Goal: Task Accomplishment & Management: Manage account settings

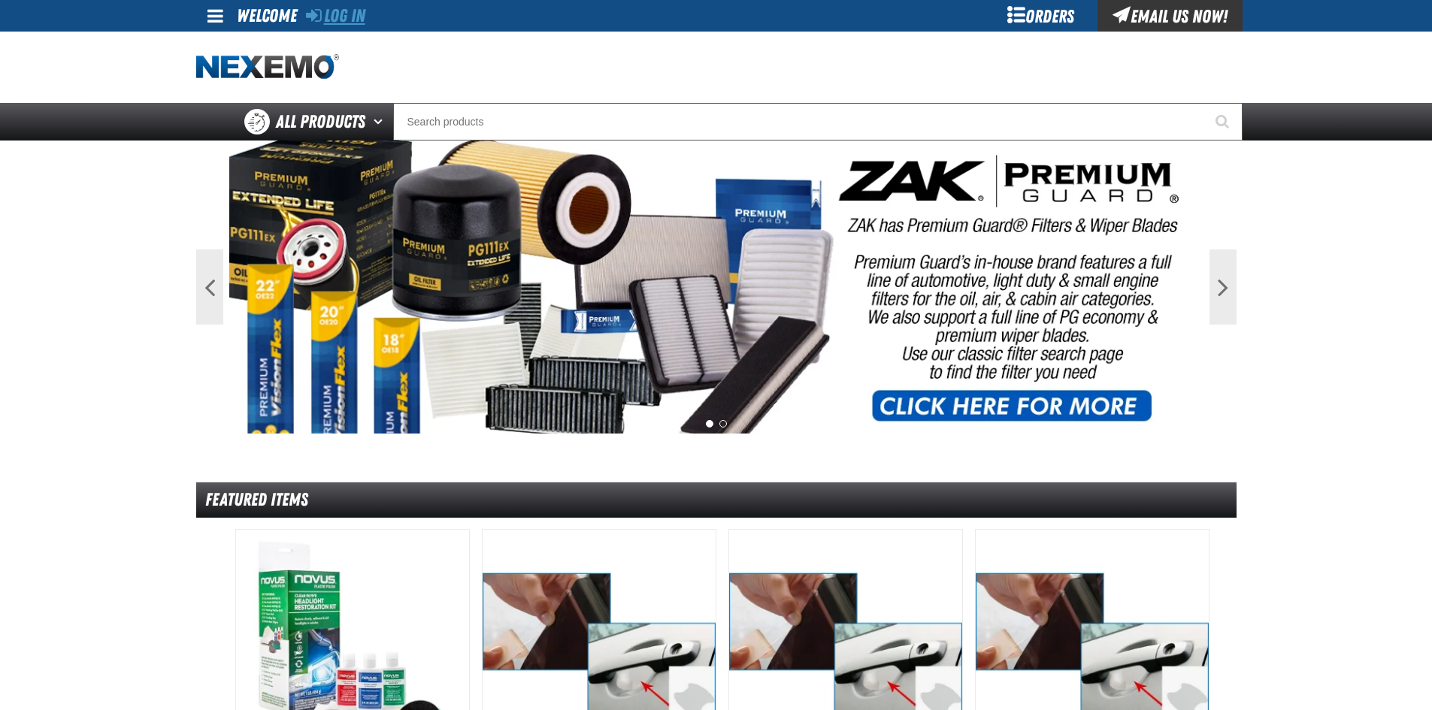
click at [347, 22] on link "Log In" at bounding box center [335, 15] width 59 height 21
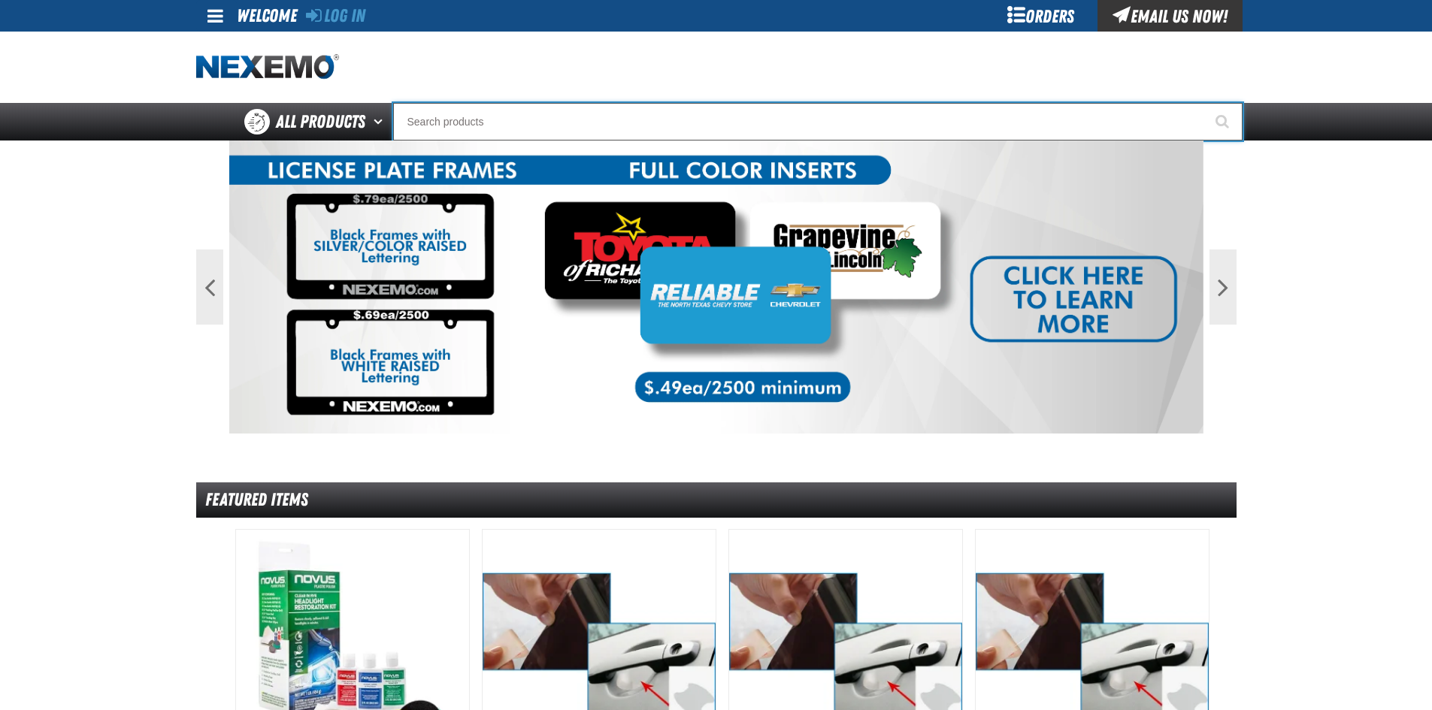
click at [473, 126] on input "Search" at bounding box center [817, 122] width 849 height 38
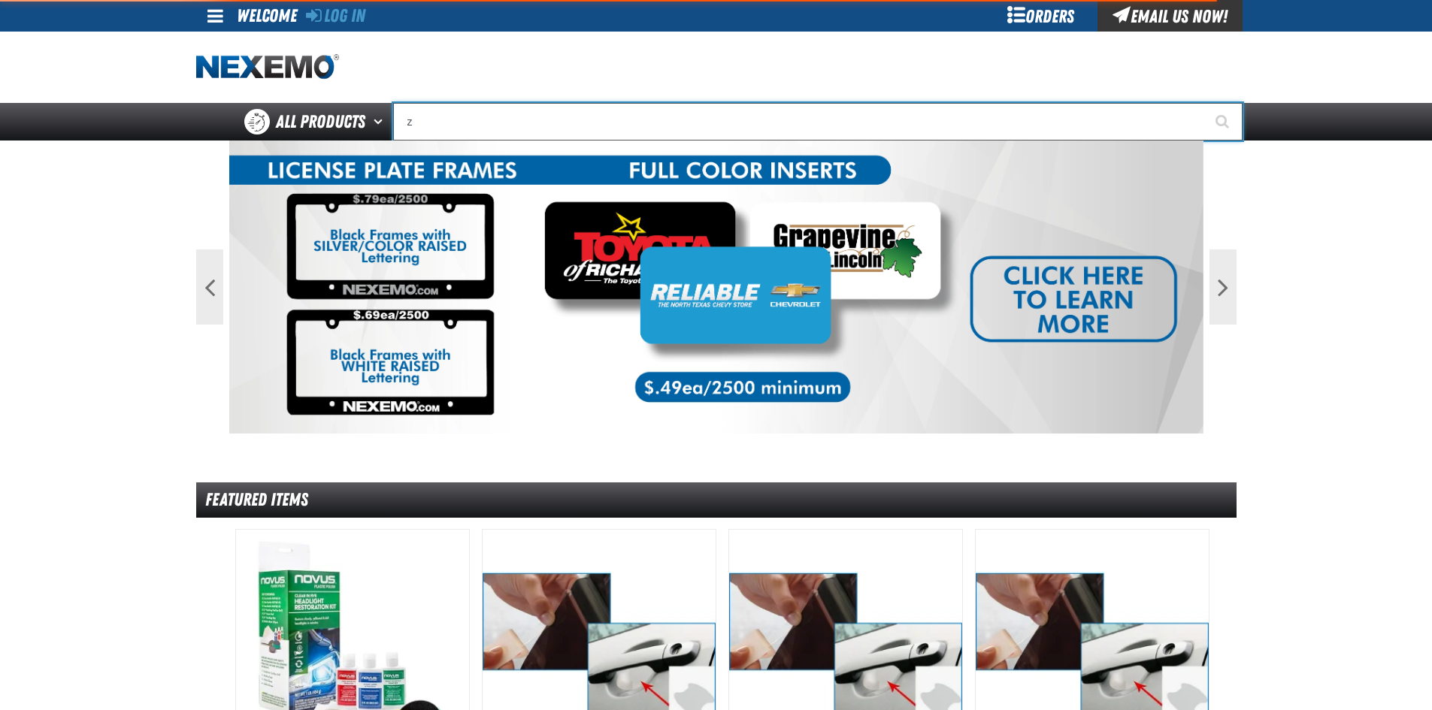
type input "za"
type input "zaKTEK Remittance Register (DOWNLOADABLE)"
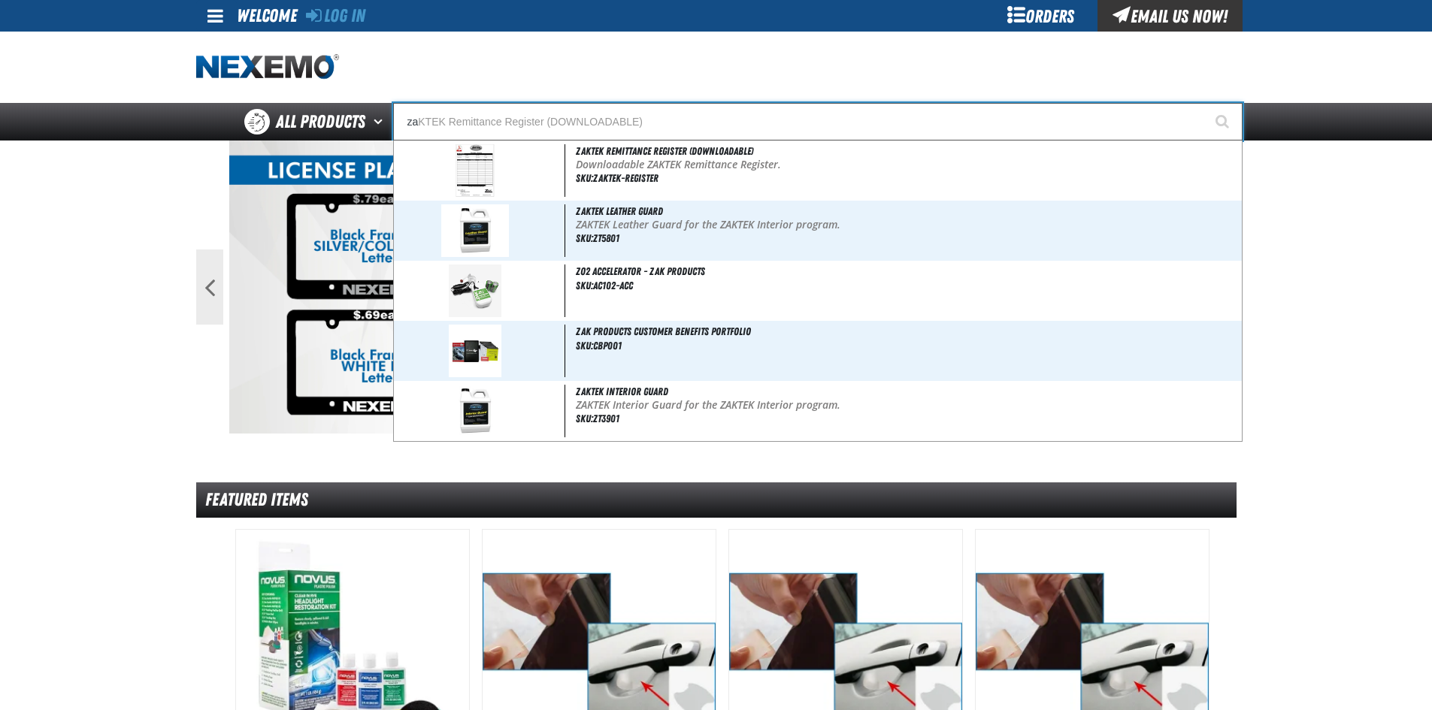
type input "zak"
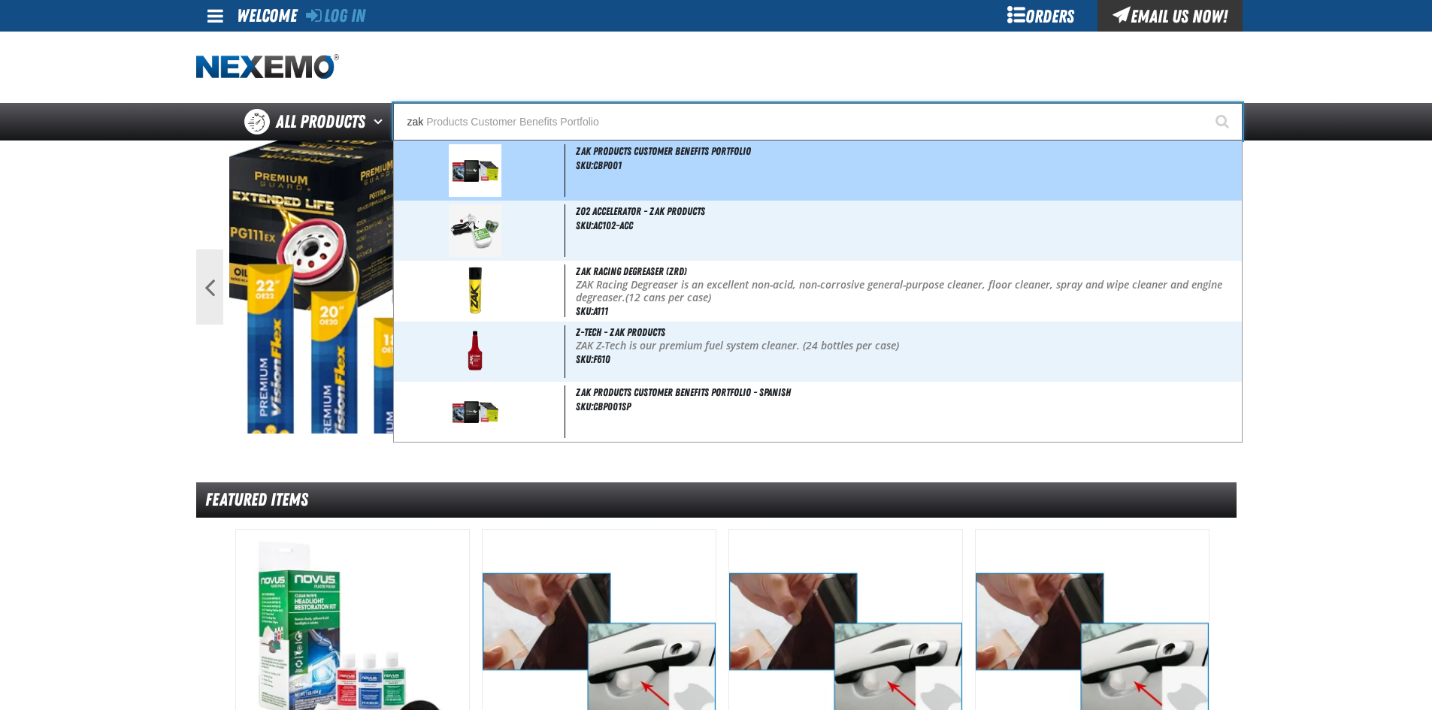
type input "zak Products Customer Benefits Portfolio"
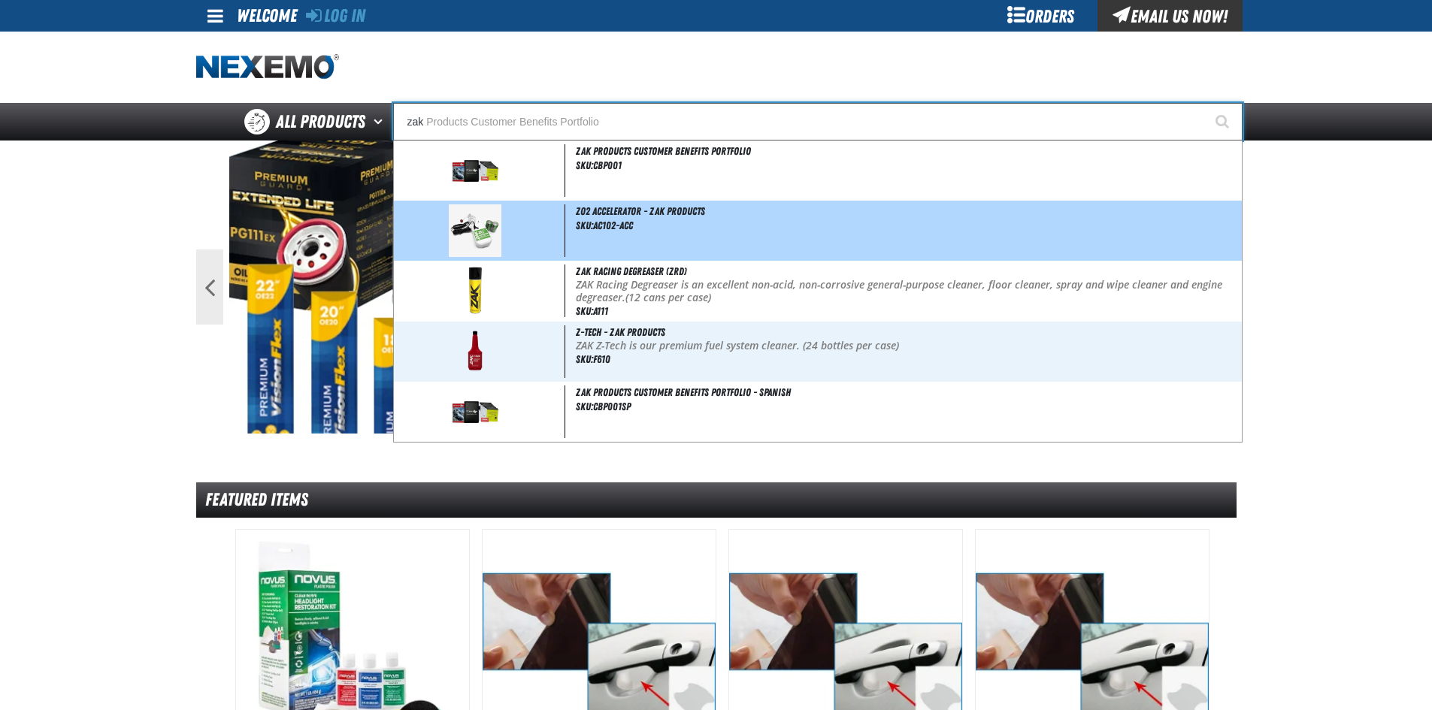
click at [659, 214] on span "ZO2 Accelerator - ZAK Products" at bounding box center [640, 211] width 129 height 12
type input "ZO2 Accelerator - ZAK Products"
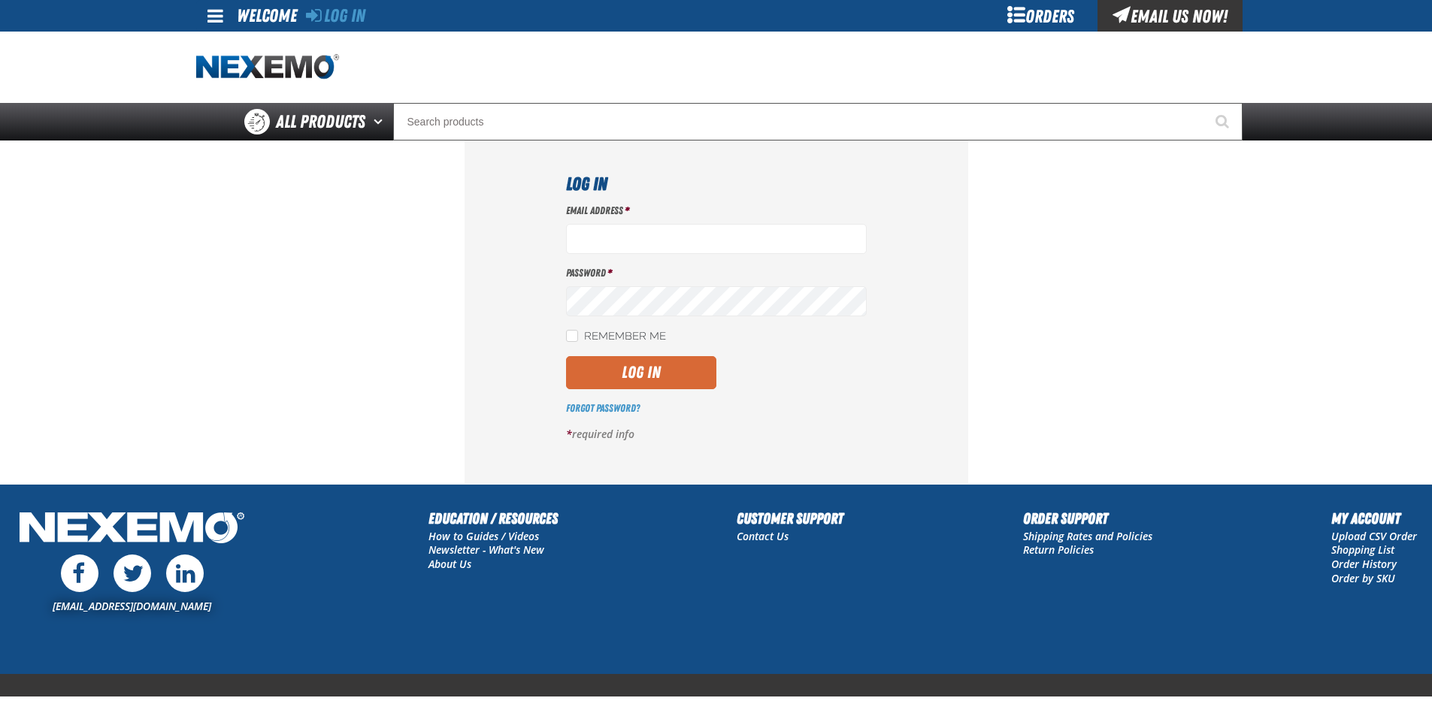
type input "cblumer@vtaig.com"
click at [629, 365] on button "Log In" at bounding box center [641, 372] width 150 height 33
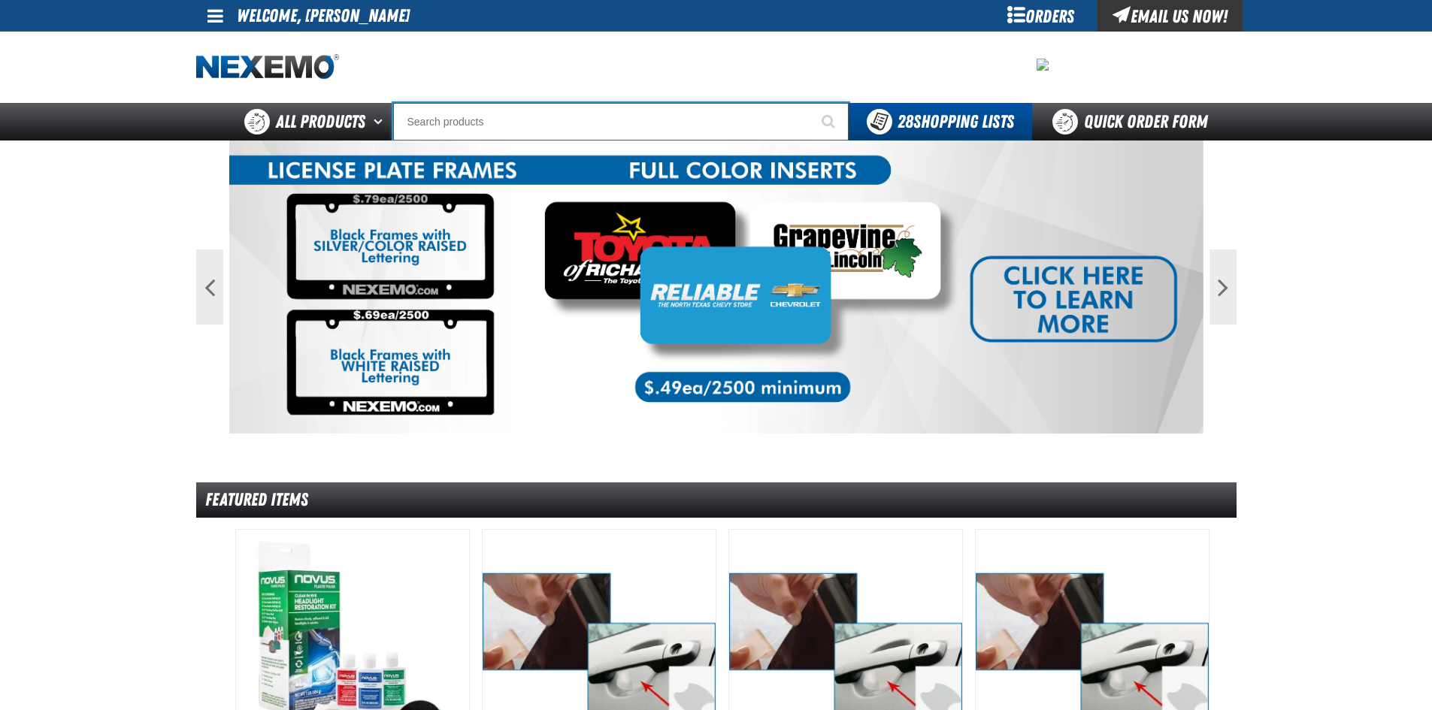
click at [457, 127] on input "Search" at bounding box center [621, 122] width 456 height 38
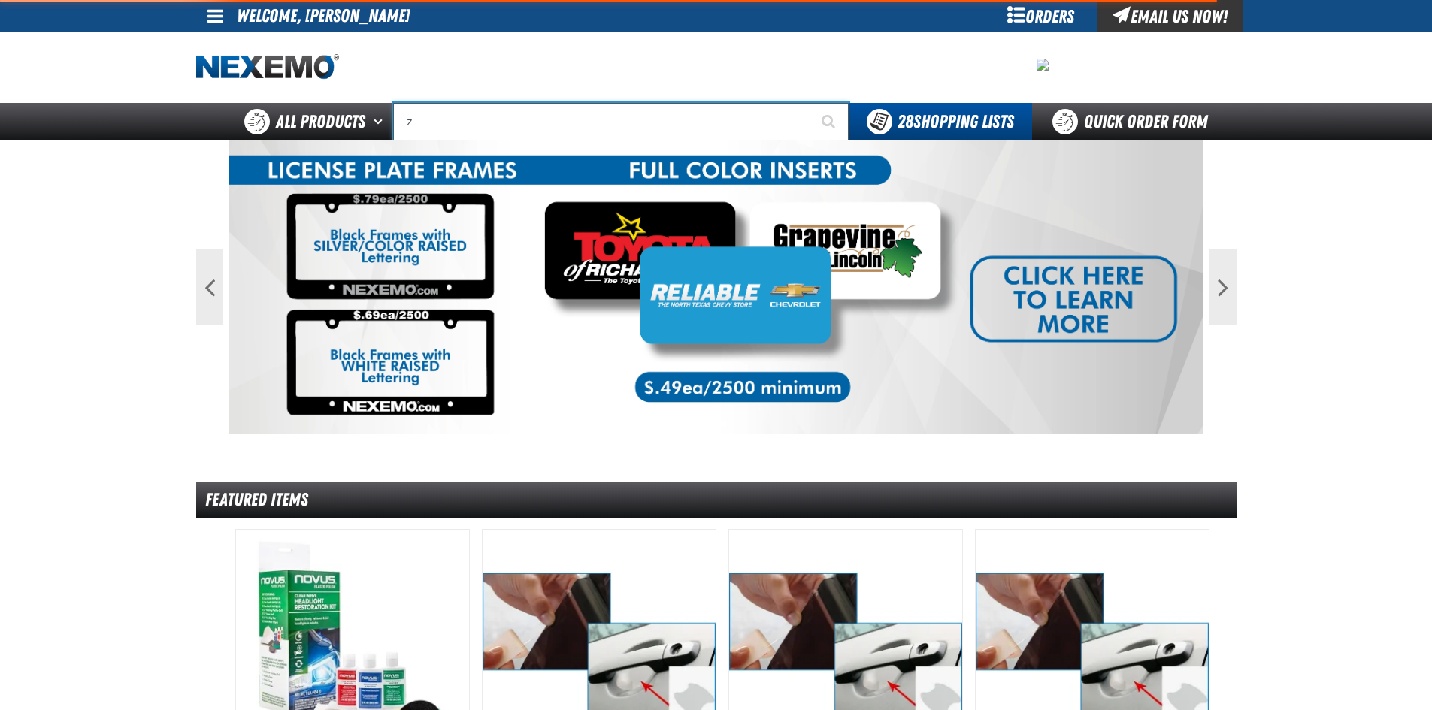
type input "za"
type input "zaKTEK Remittance Register (DOWNLOADABLE)"
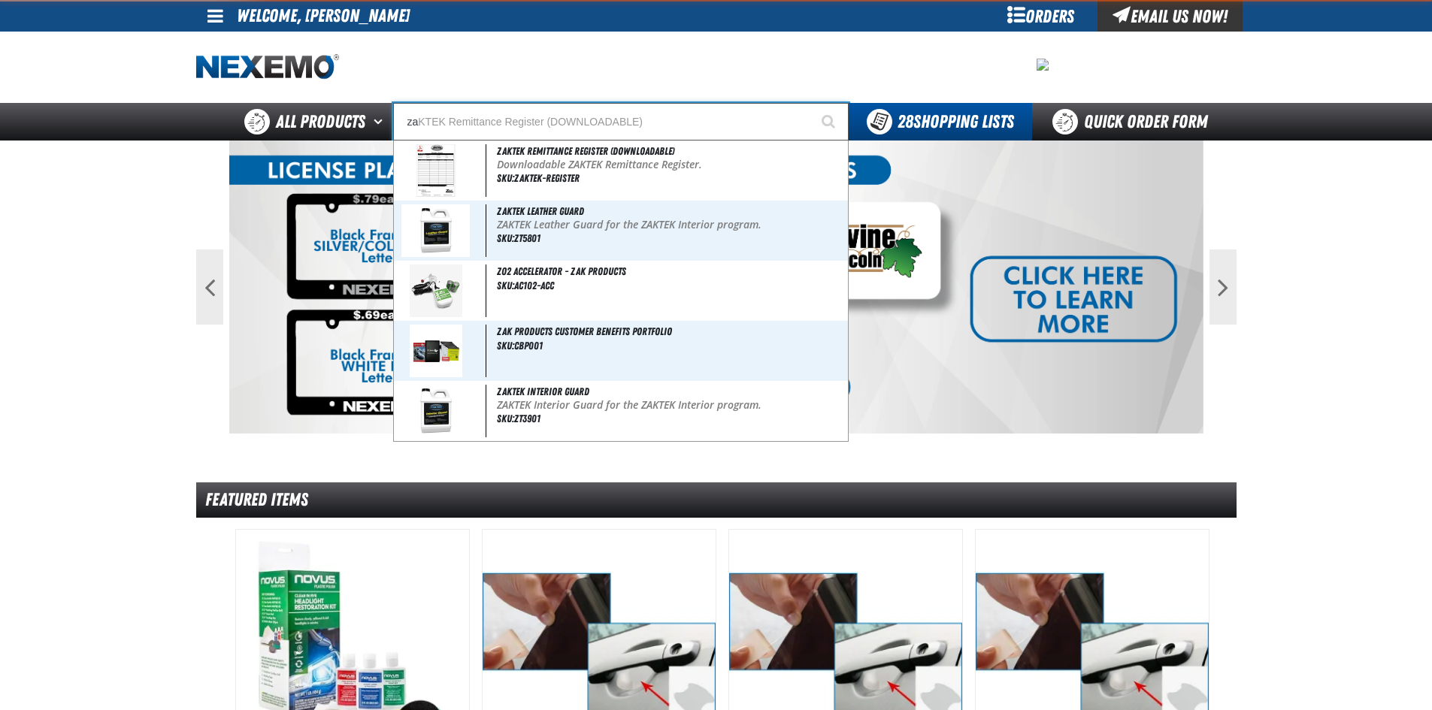
type input "zak"
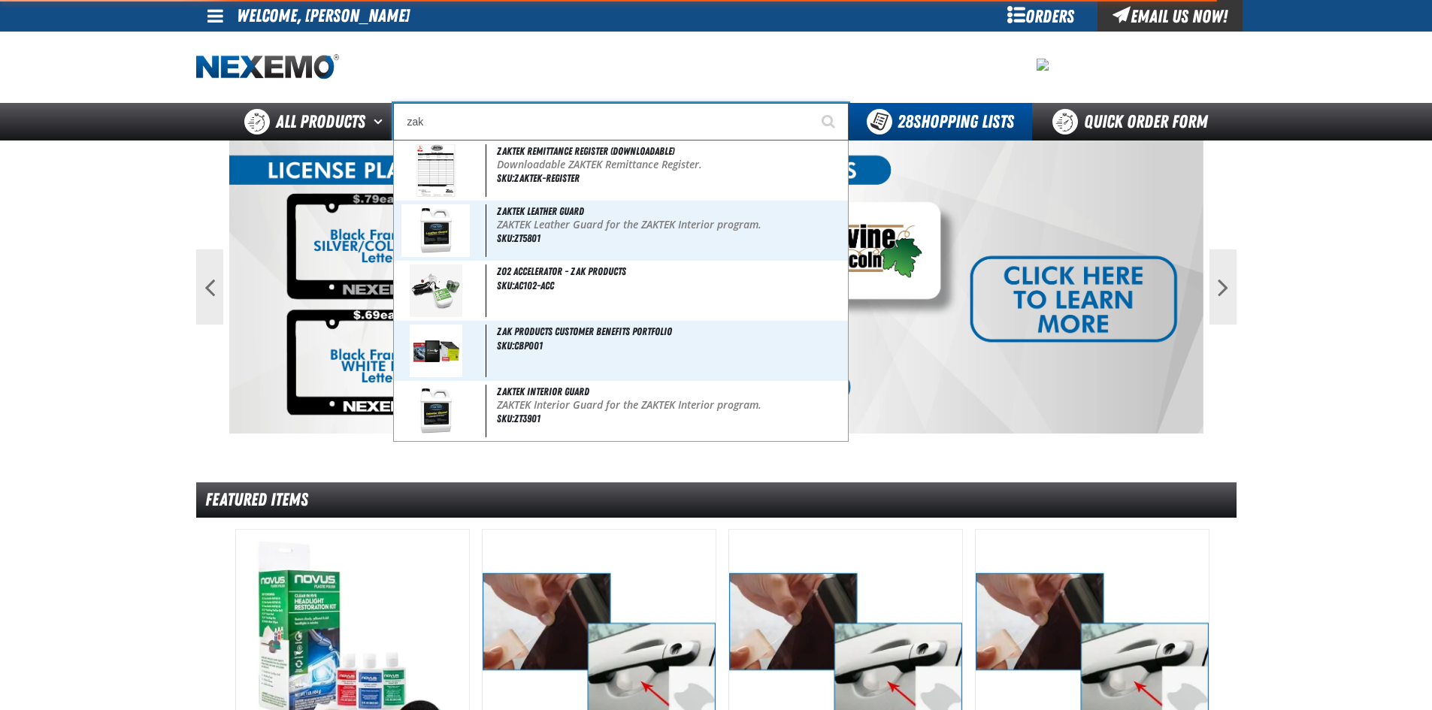
type input "zak Products Customer Benefits Portfolio"
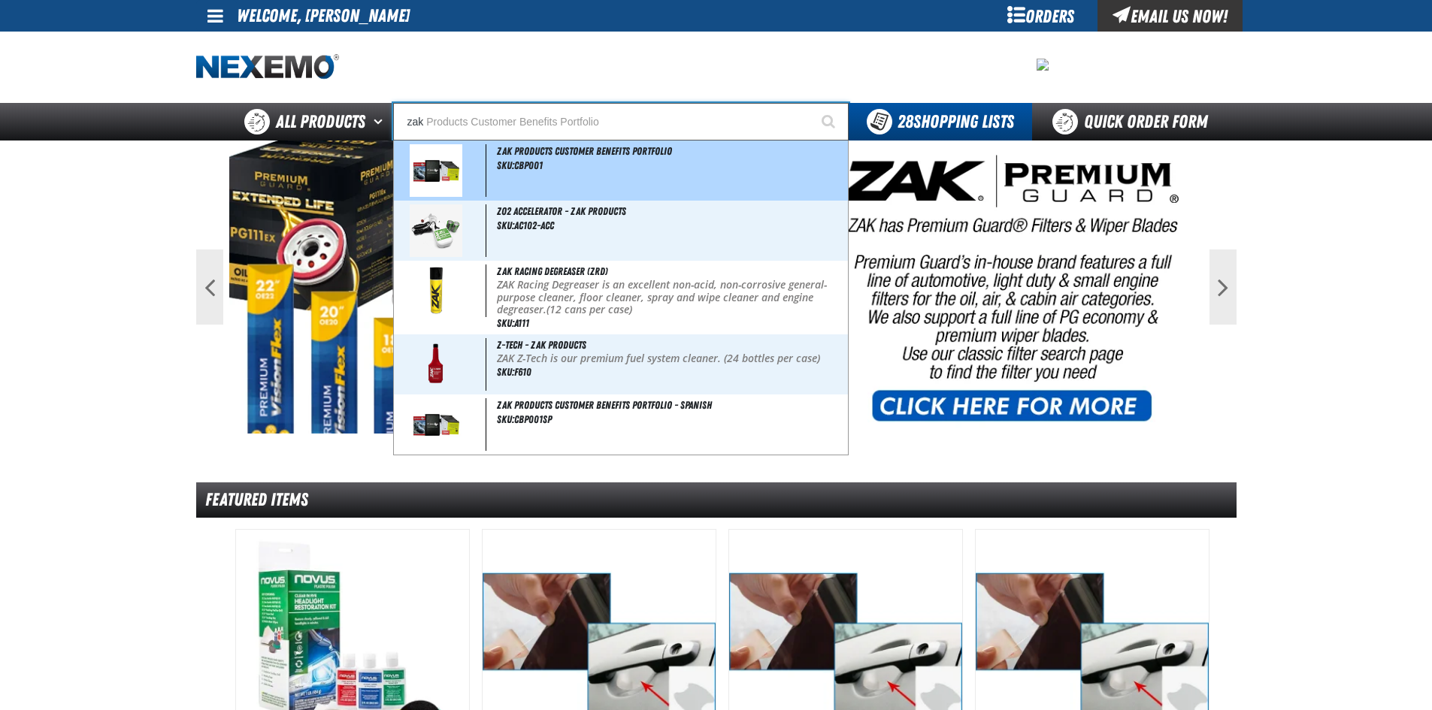
click at [540, 180] on div "ZAK Products Customer Benefits Portfolio SKU:CBP001" at bounding box center [621, 171] width 454 height 60
type input "ZAK Products Customer Benefits Portfolio"
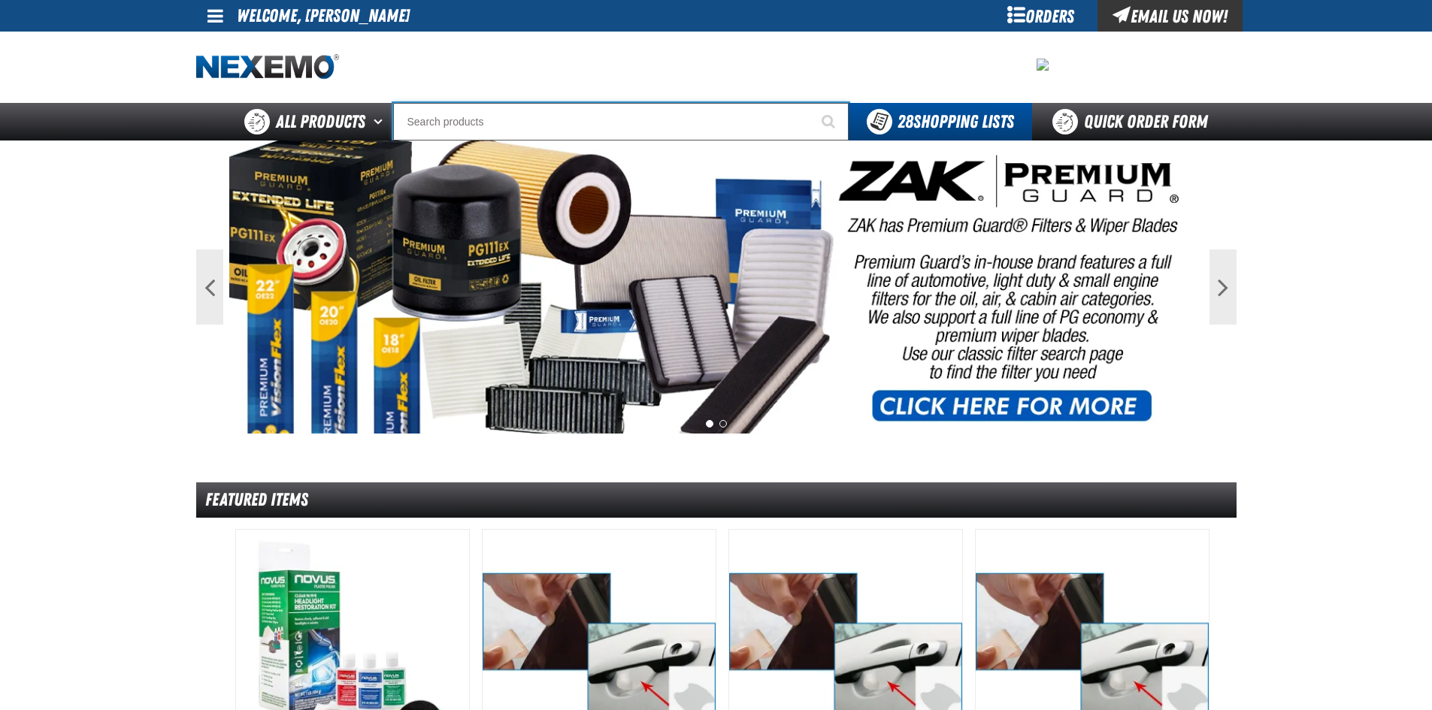
click at [434, 129] on input "Search" at bounding box center [621, 122] width 456 height 38
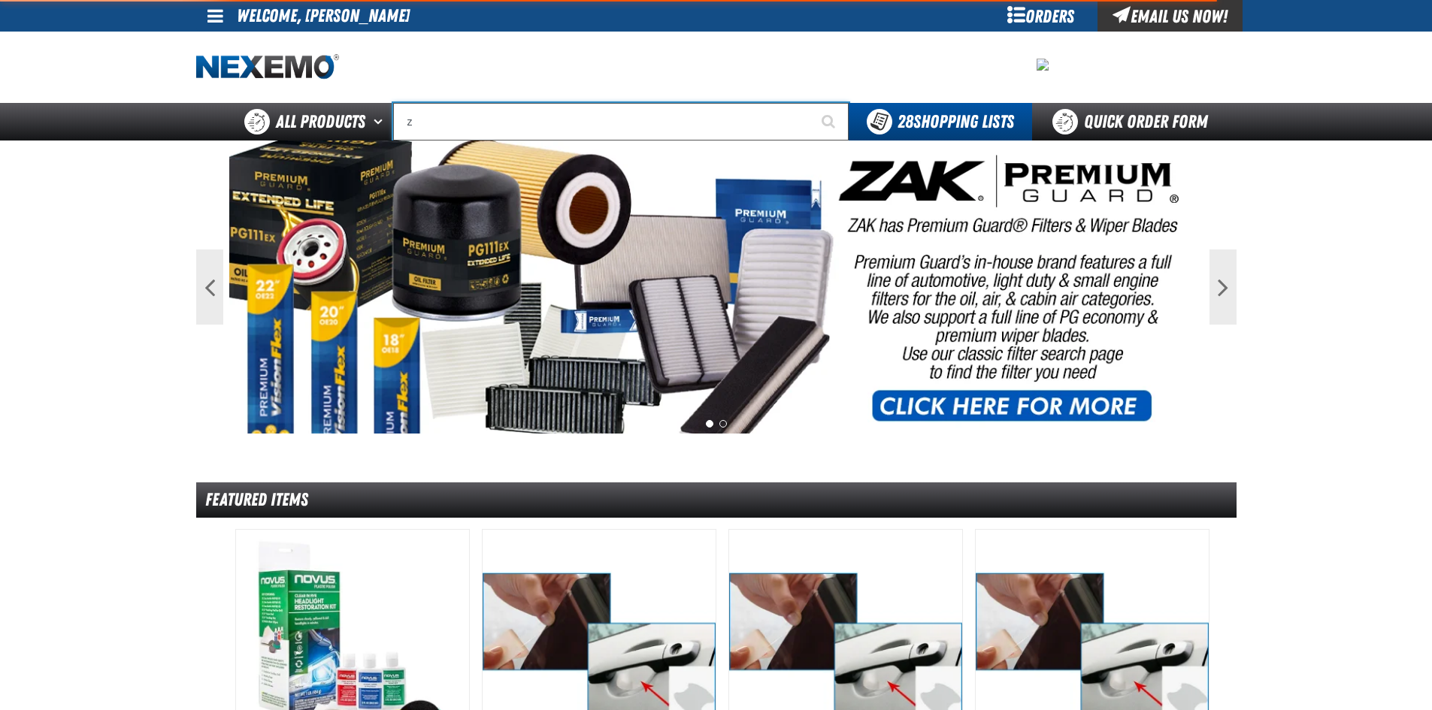
type input "za"
type input "zaKTEK Remittance Register (DOWNLOADABLE)"
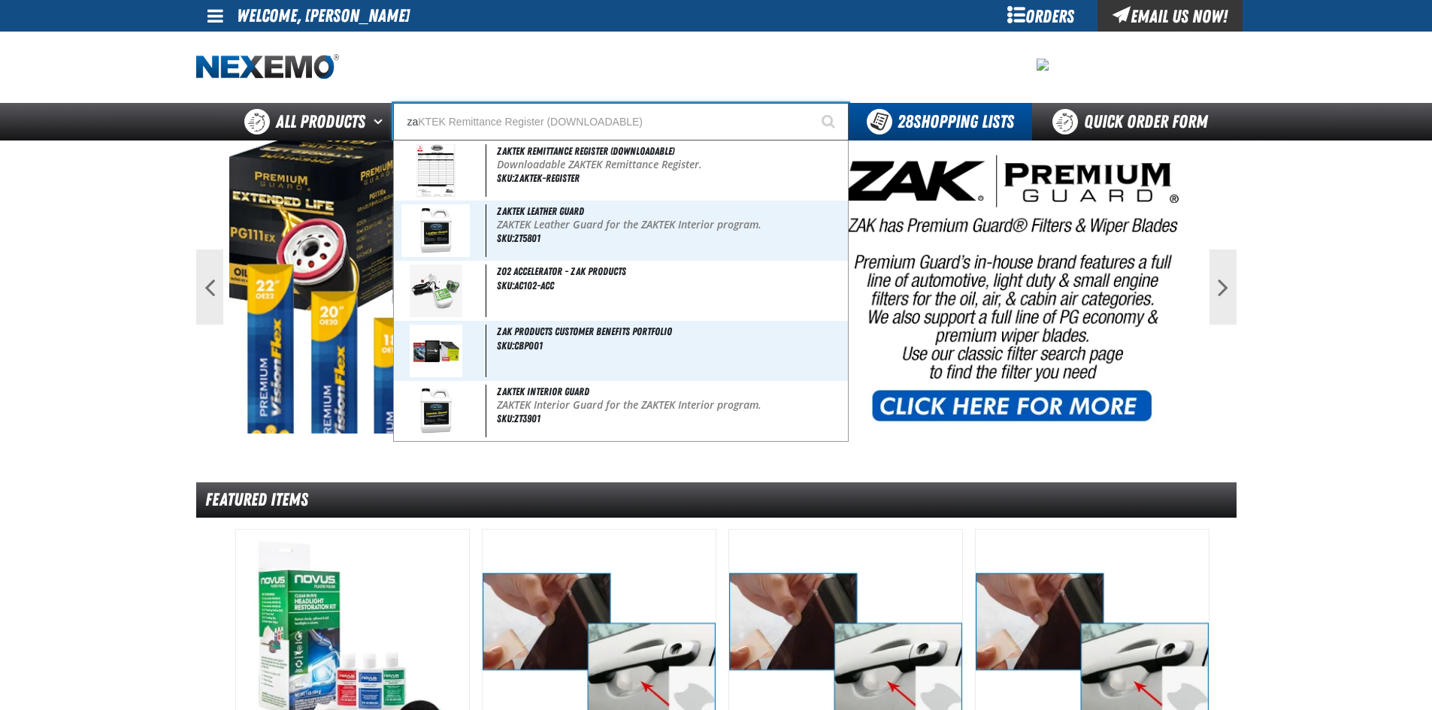
type input "z"
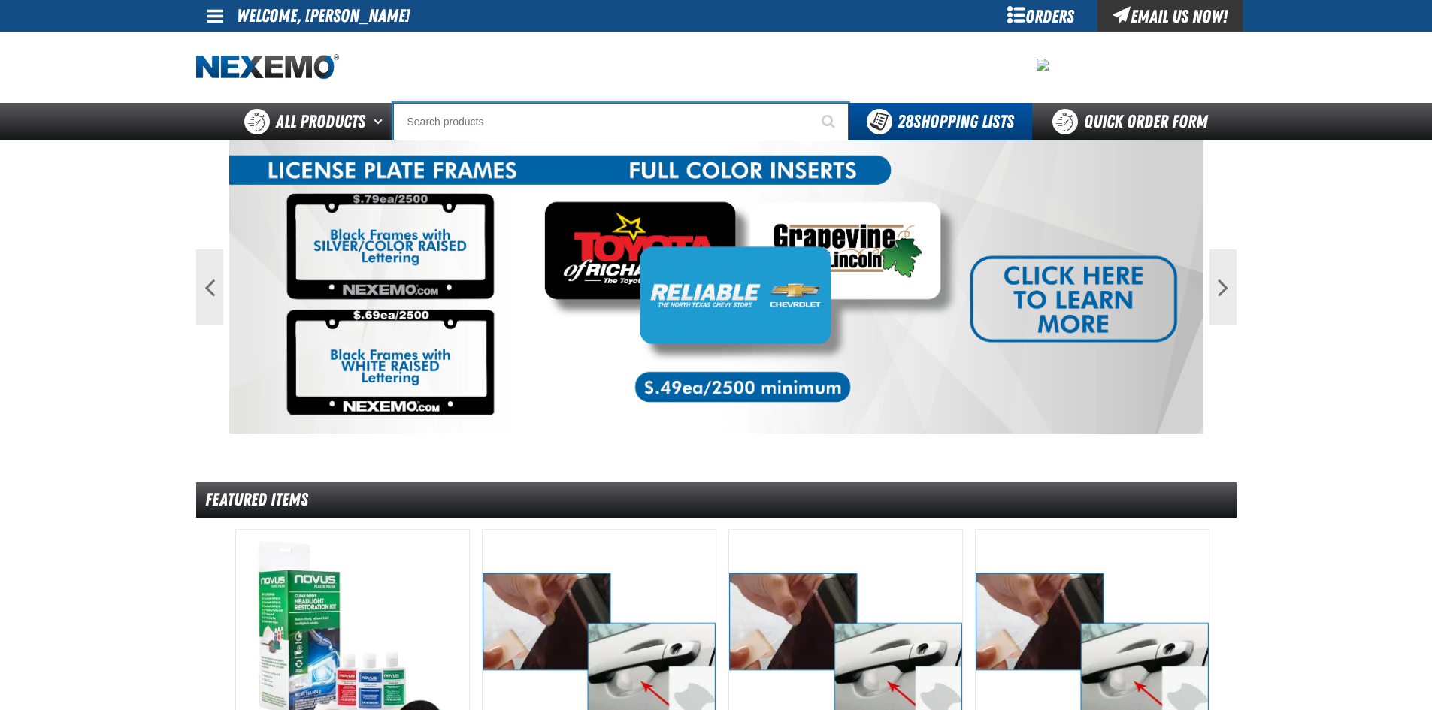
type input "e"
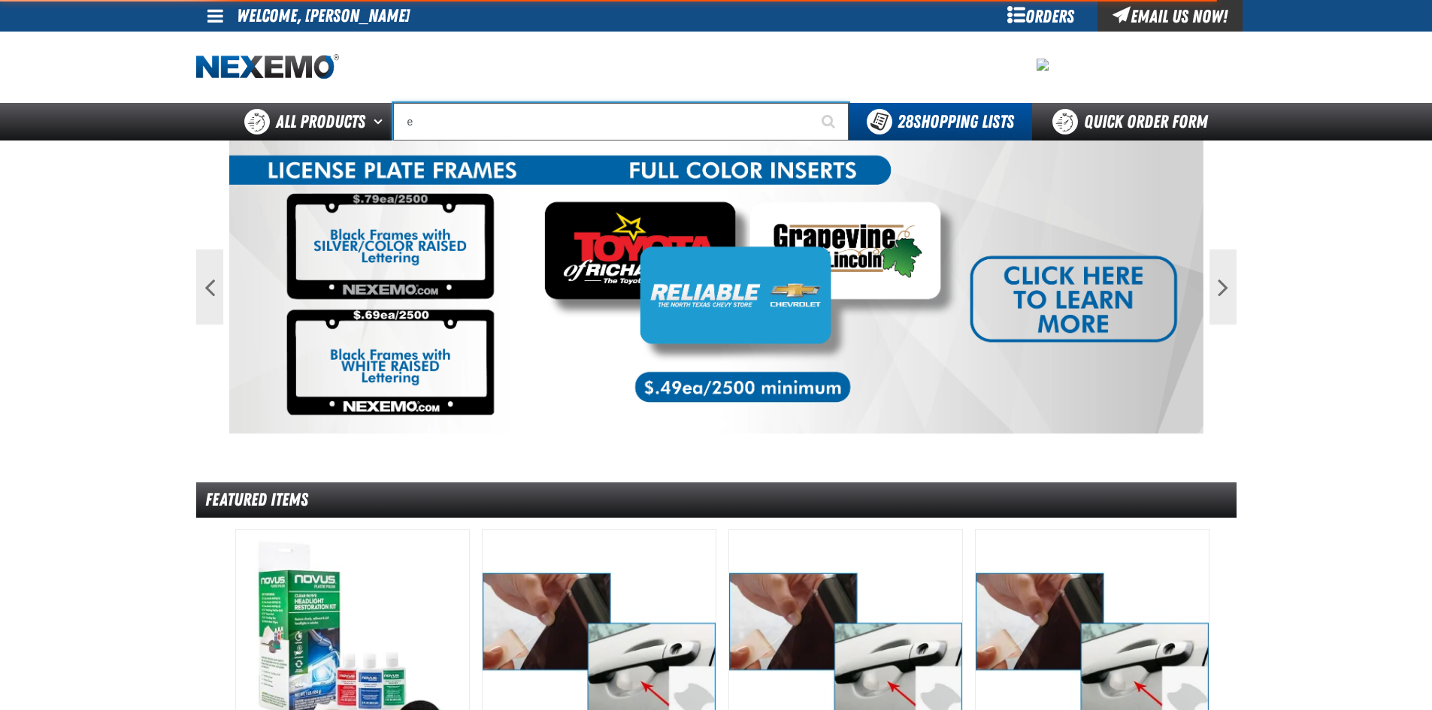
type input "eTEKT Low E Coating Detector - Single & Dual"
type input "ex"
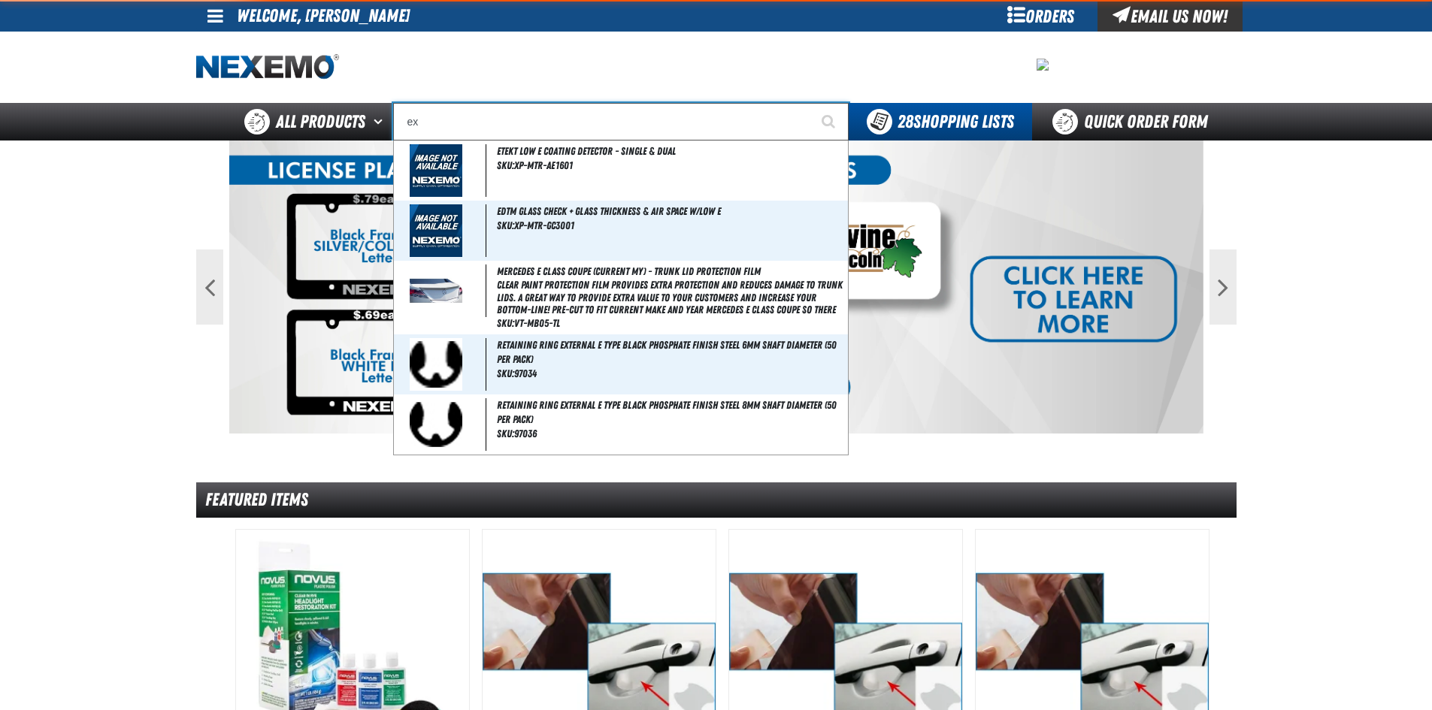
type input "exTRA"
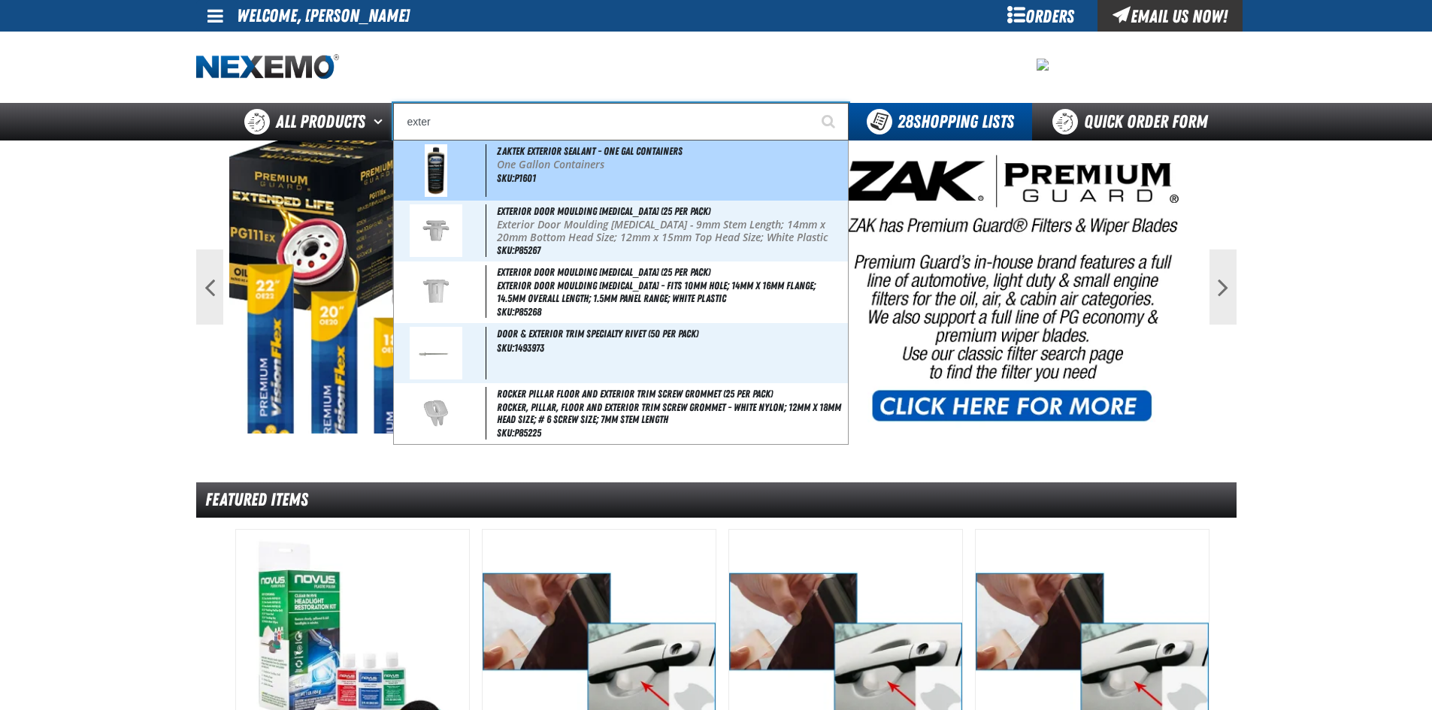
click at [447, 170] on span at bounding box center [441, 170] width 89 height 53
type input "ZAKTEK Exterior Sealant - One Gal Containers"
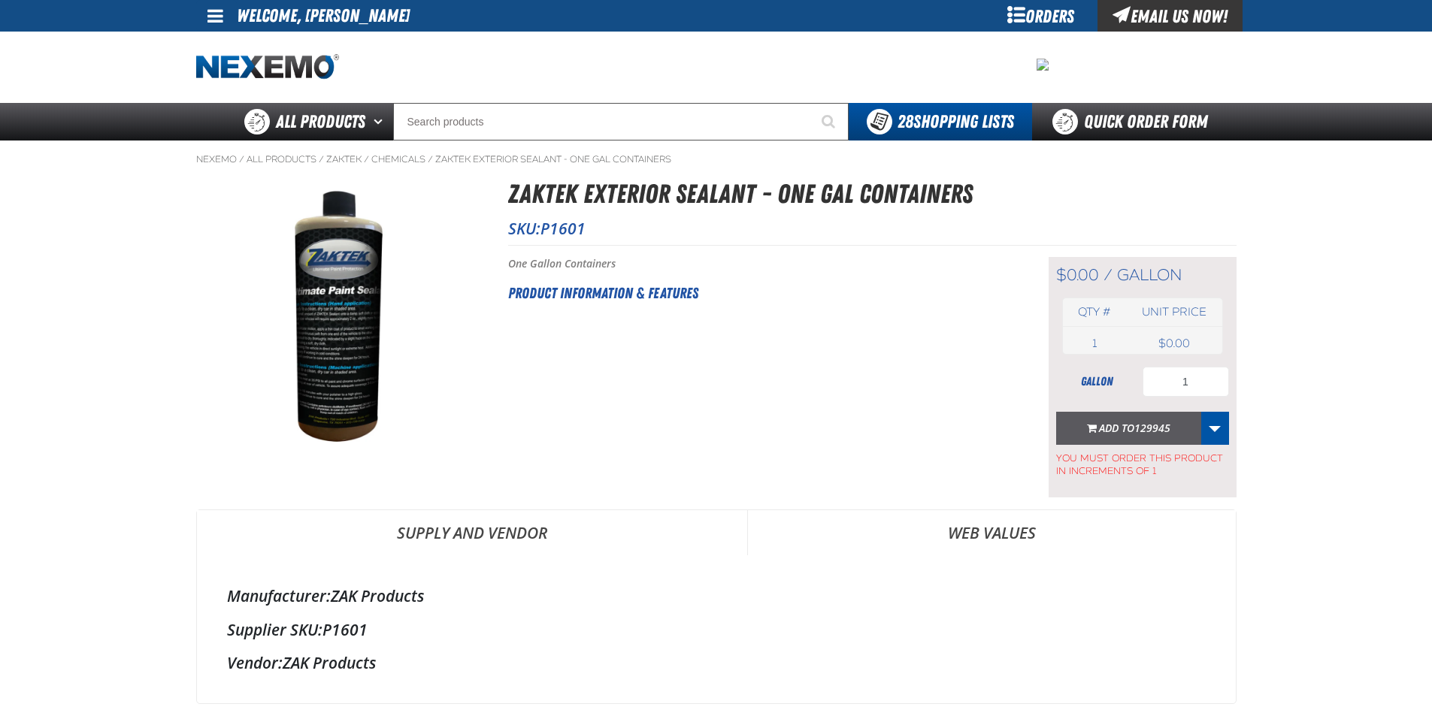
click at [1161, 432] on span "129945" at bounding box center [1152, 428] width 36 height 14
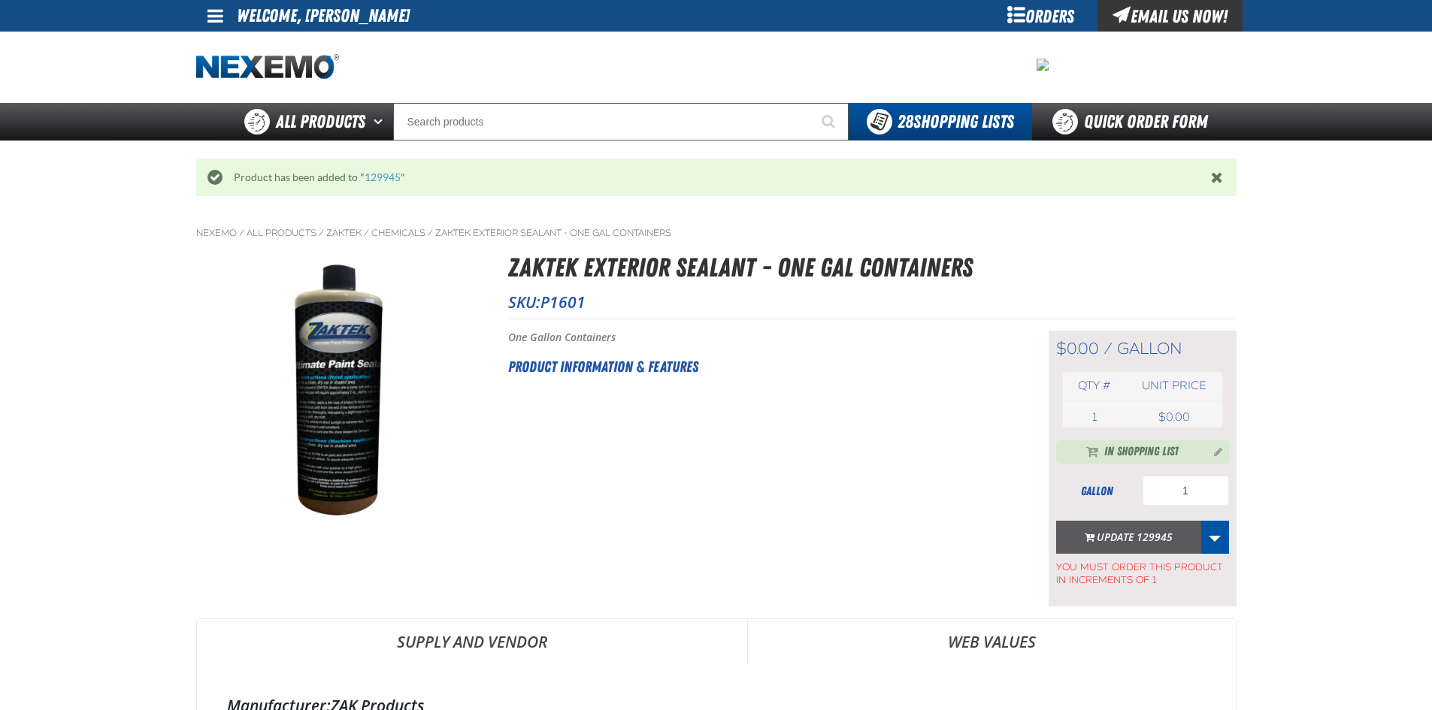
click at [1122, 543] on button "Update 129945" at bounding box center [1128, 537] width 145 height 33
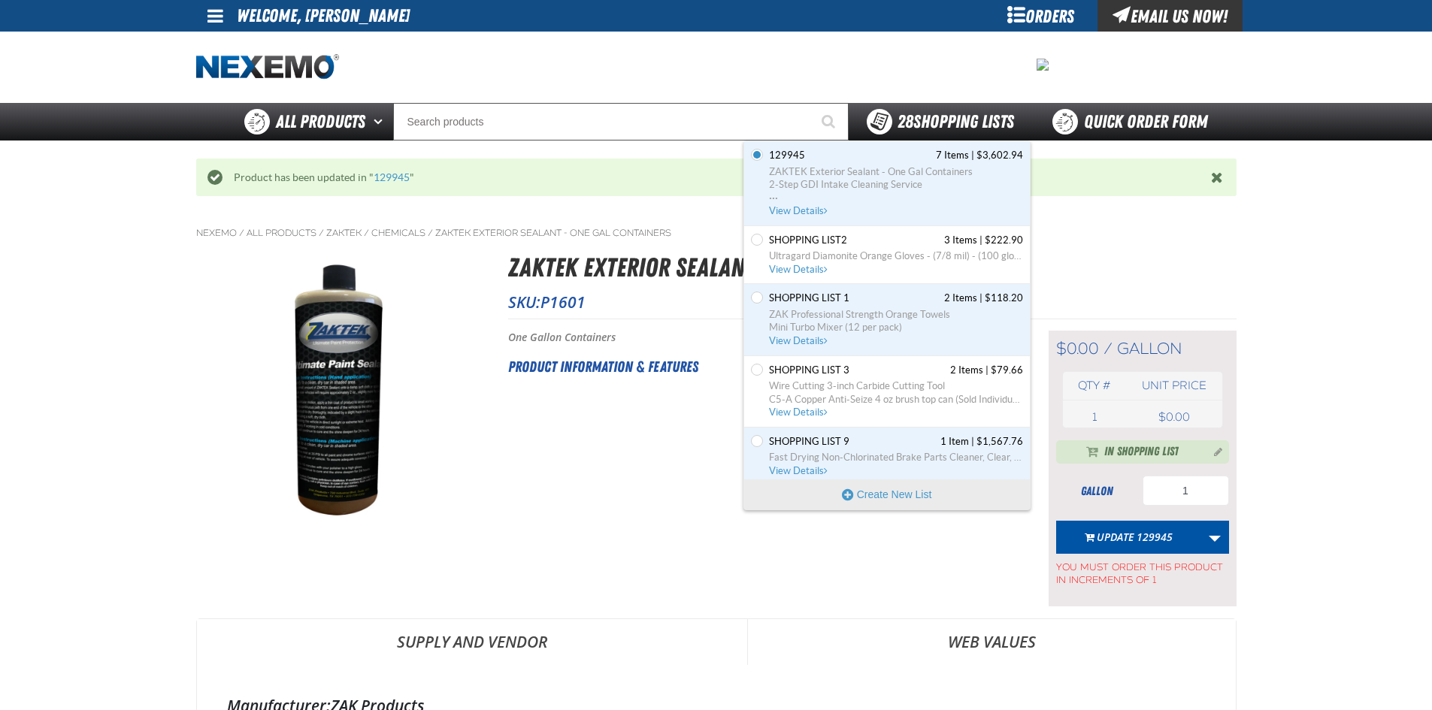
click at [910, 130] on span "28 Shopping Lists" at bounding box center [956, 121] width 117 height 21
click at [802, 214] on span "View Details" at bounding box center [799, 210] width 61 height 11
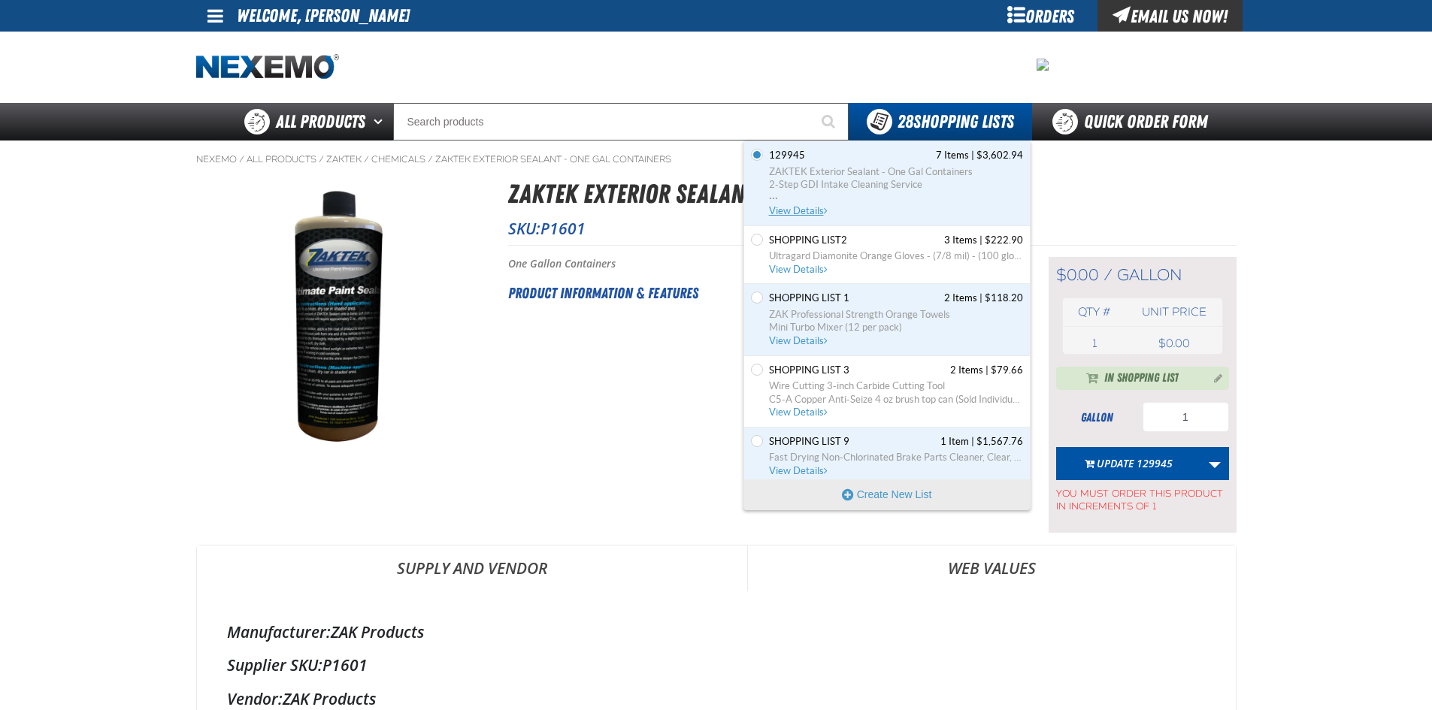
click at [795, 216] on span "View Details" at bounding box center [799, 210] width 61 height 11
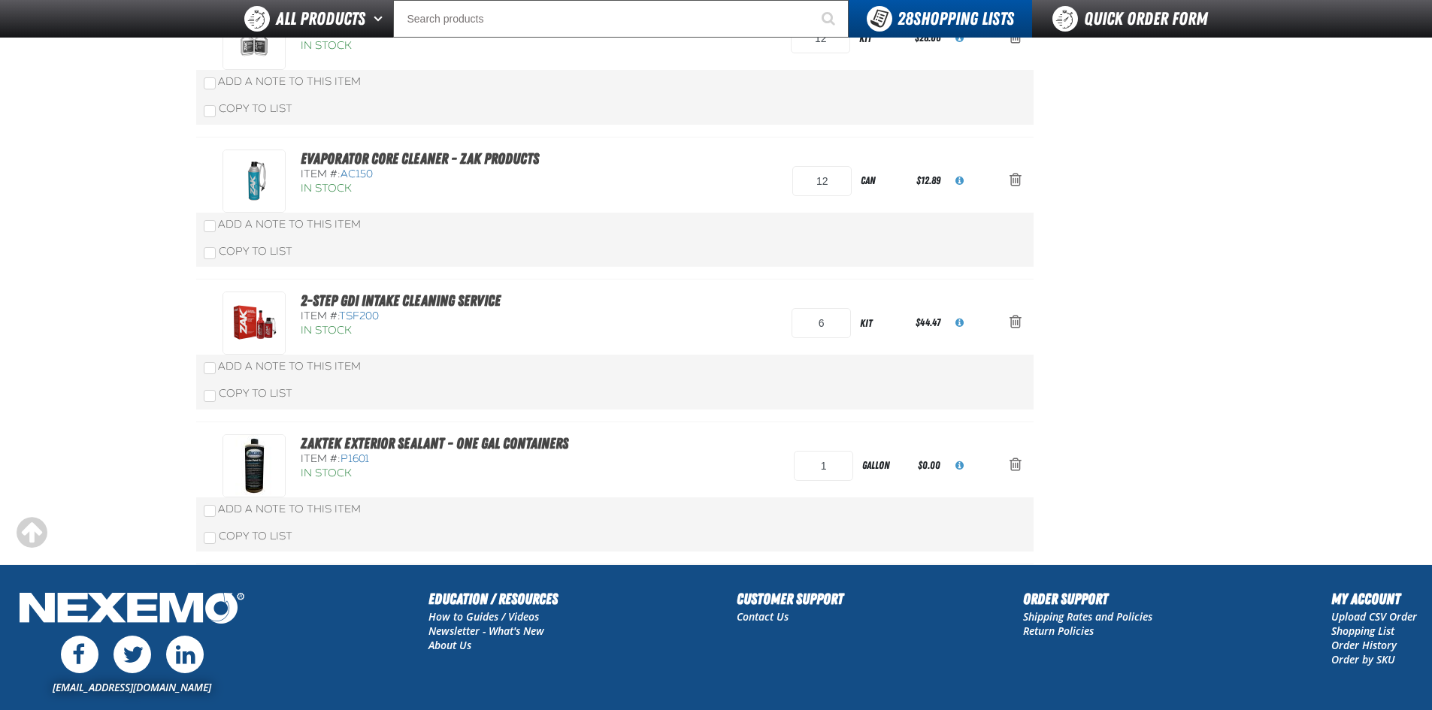
scroll to position [810, 0]
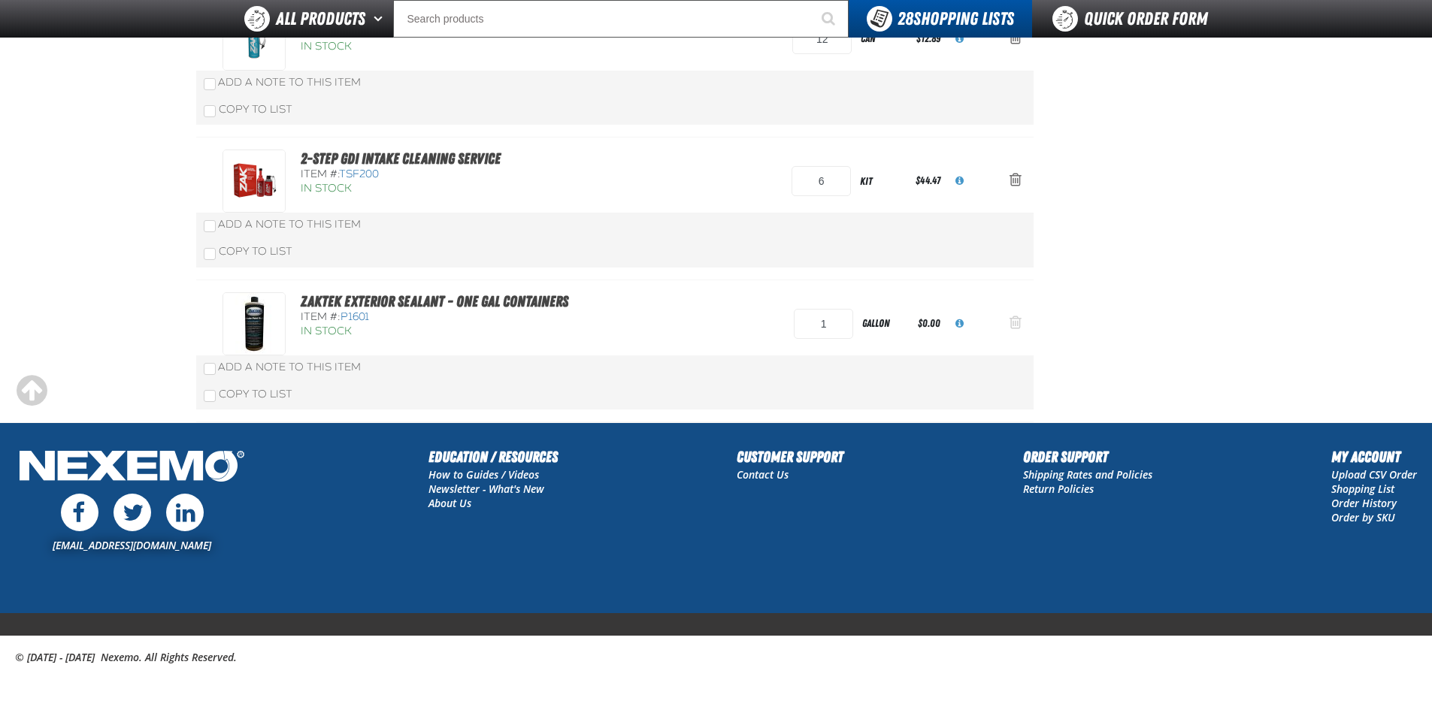
click at [1013, 324] on span "Action Remove ZAKTEK Exterior Sealant - One Gal Containers from 129945" at bounding box center [1016, 322] width 12 height 15
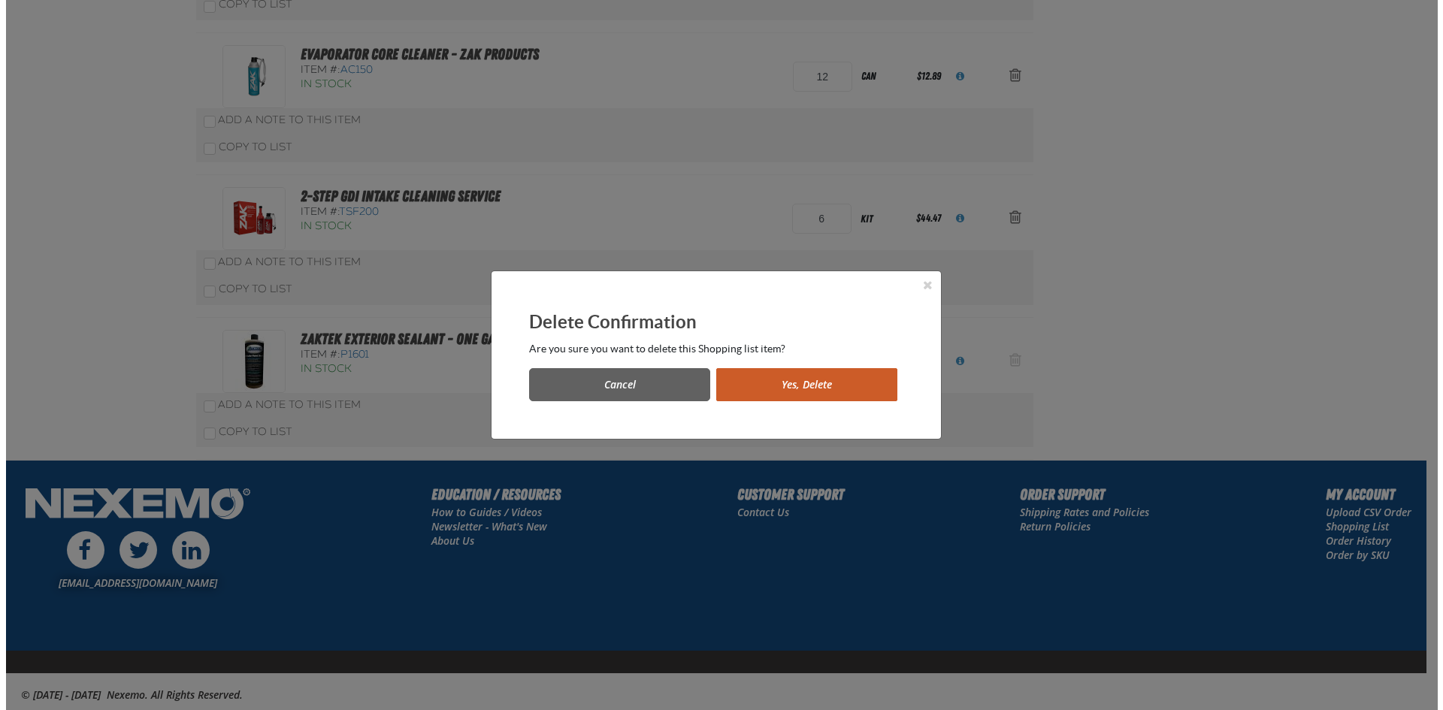
scroll to position [0, 0]
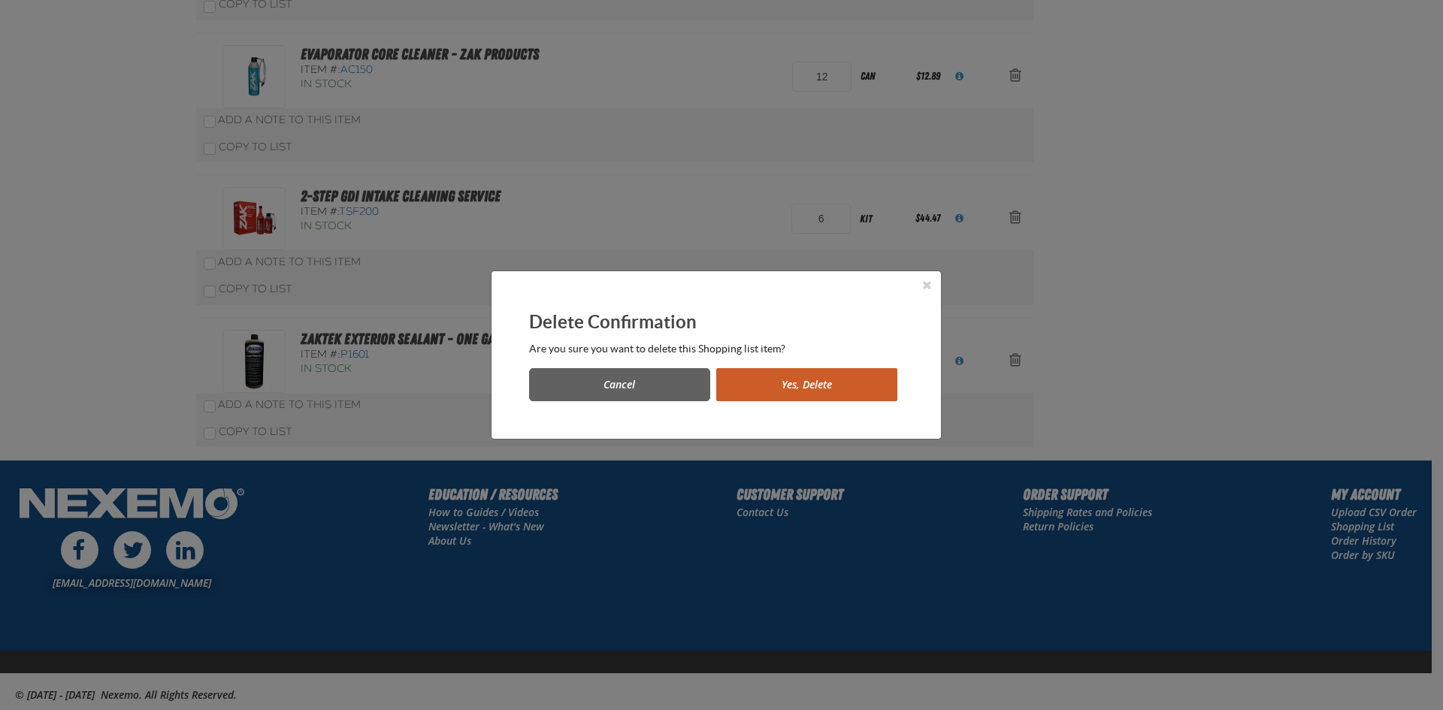
click at [816, 386] on button "Yes, Delete" at bounding box center [806, 384] width 181 height 33
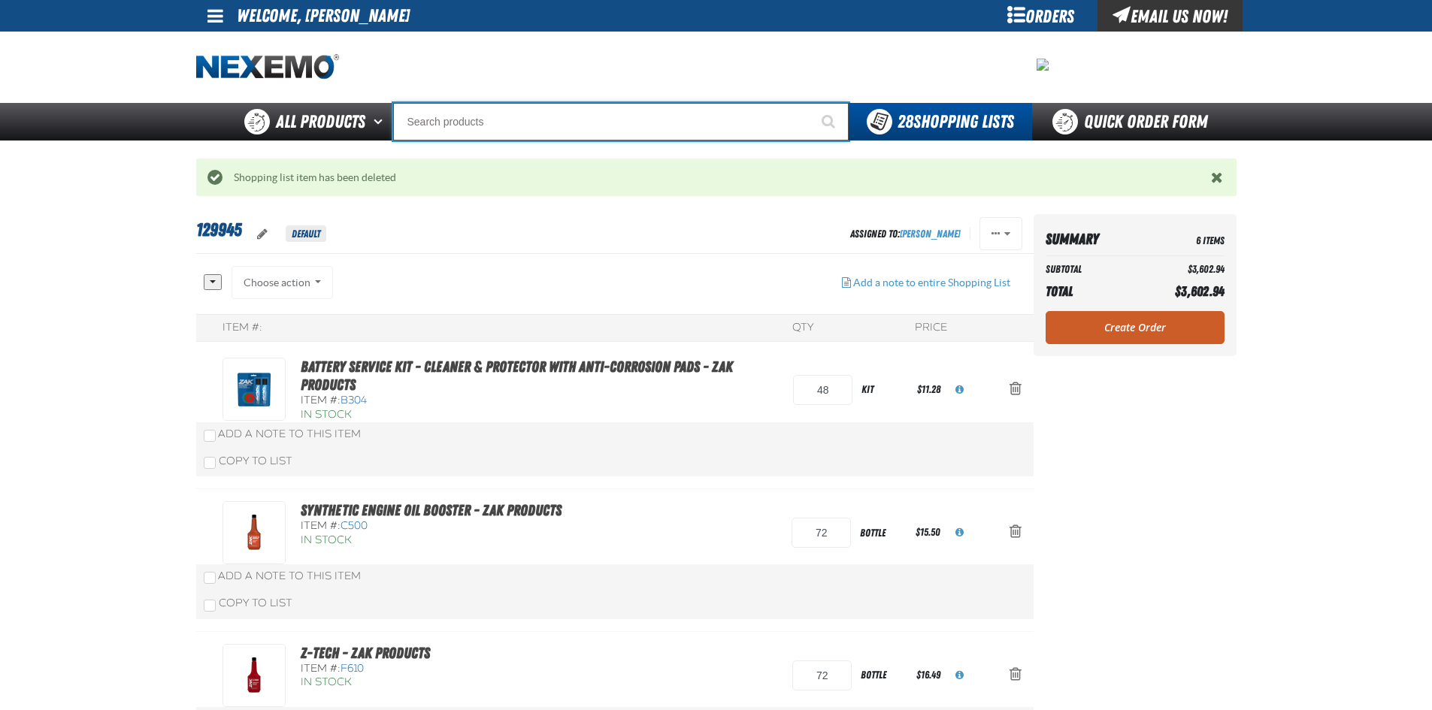
click at [430, 114] on input "Search" at bounding box center [621, 122] width 456 height 38
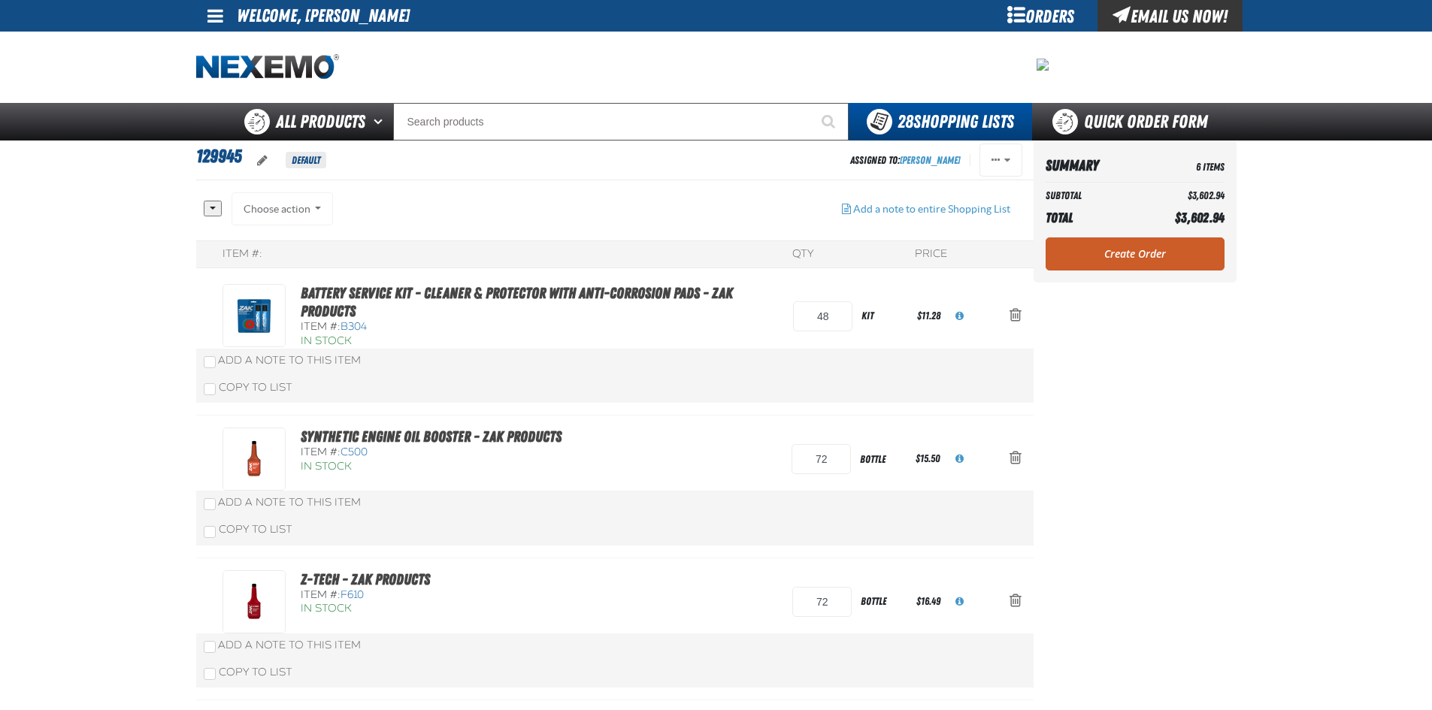
click at [221, 19] on span at bounding box center [215, 16] width 16 height 18
click at [242, 83] on ul "My Account My Account Support Ticket Support Ticket Sign Out Sign Out" at bounding box center [246, 60] width 101 height 56
click at [216, 23] on span at bounding box center [215, 16] width 16 height 18
click at [230, 77] on link "Sign Out Sign Out" at bounding box center [228, 73] width 51 height 14
